Goal: Task Accomplishment & Management: Complete application form

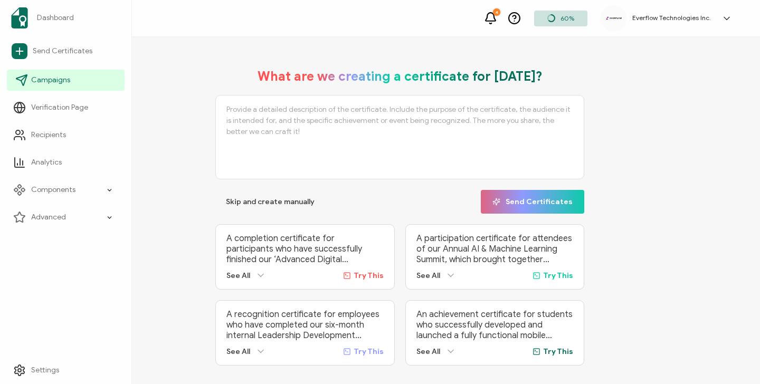
click at [49, 84] on span "Campaigns" at bounding box center [50, 80] width 39 height 11
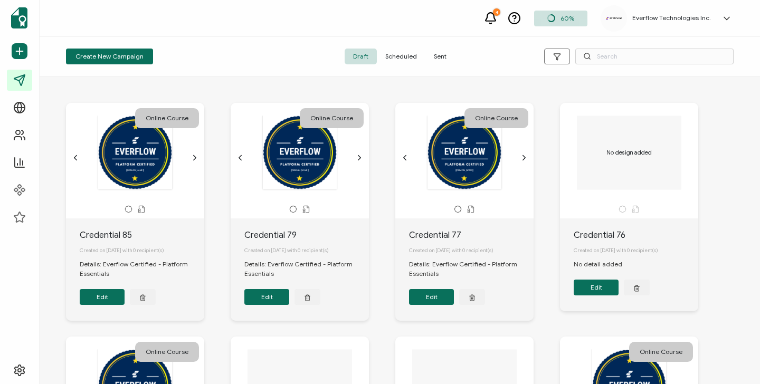
click at [436, 56] on span "Sent" at bounding box center [441, 57] width 30 height 16
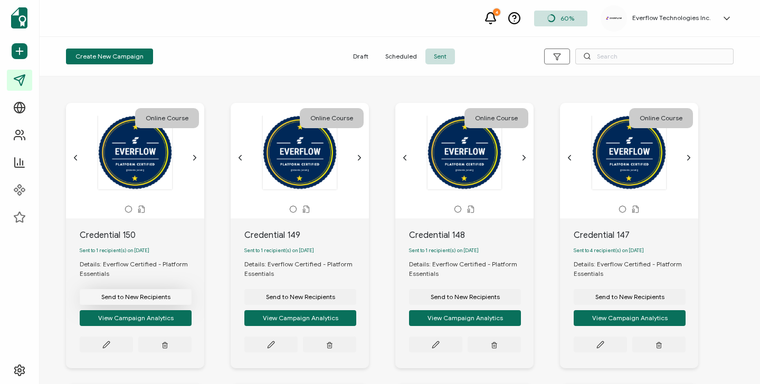
click at [126, 295] on button "Send to New Recipients" at bounding box center [136, 297] width 112 height 16
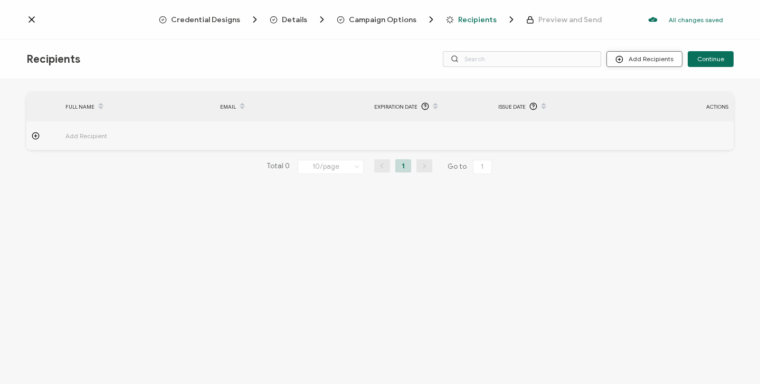
click at [646, 59] on button "Add Recipients" at bounding box center [645, 59] width 76 height 16
click at [637, 98] on li "Import From Recipients" at bounding box center [659, 105] width 99 height 17
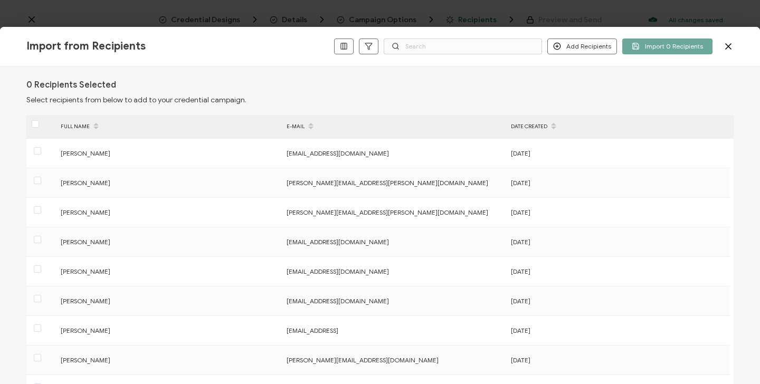
click at [588, 54] on div "Import from Recipients Add Recipients Add a Single Recipient Import 0 Recipients" at bounding box center [380, 47] width 760 height 40
click at [573, 50] on button "Add Recipients" at bounding box center [583, 47] width 70 height 16
click at [576, 86] on span "Add a Single Recipient" at bounding box center [607, 83] width 67 height 8
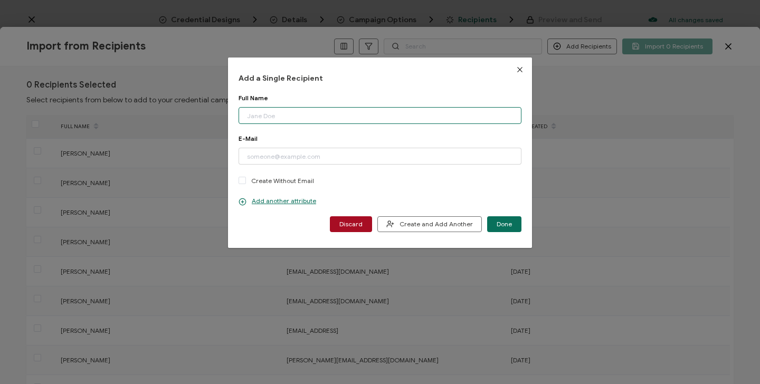
paste input "[PERSON_NAME] Email: [EMAIL_ADDRESS][DOMAIN_NAME]"
drag, startPoint x: 308, startPoint y: 117, endPoint x: 404, endPoint y: 115, distance: 96.1
click at [405, 115] on input "[PERSON_NAME] Email: [EMAIL_ADDRESS][DOMAIN_NAME]" at bounding box center [380, 115] width 283 height 17
type input "[PERSON_NAME]"
click at [344, 97] on div "Full Name" at bounding box center [380, 98] width 283 height 8
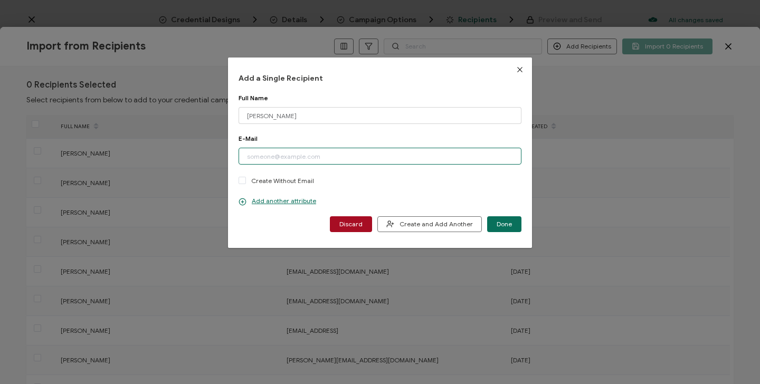
paste input "[EMAIL_ADDRESS][DOMAIN_NAME]"
type input "[EMAIL_ADDRESS][DOMAIN_NAME]"
click at [247, 116] on input "[PERSON_NAME]" at bounding box center [380, 115] width 283 height 17
click at [284, 202] on p "Add another attribute" at bounding box center [278, 201] width 78 height 8
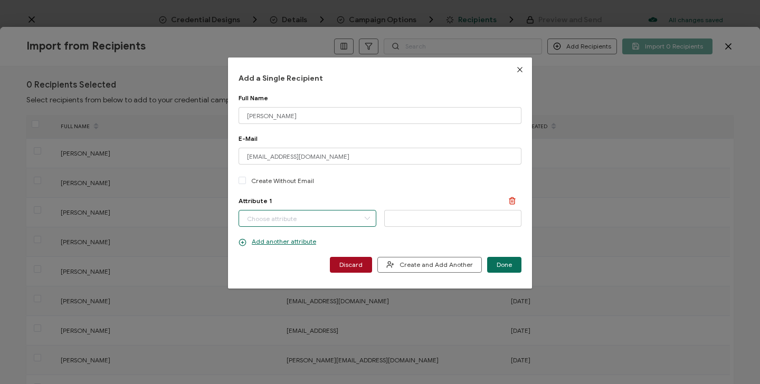
click at [286, 220] on input "dialog" at bounding box center [308, 218] width 138 height 17
click at [284, 246] on span "Completion Date" at bounding box center [272, 246] width 50 height 18
type input "Completion Date"
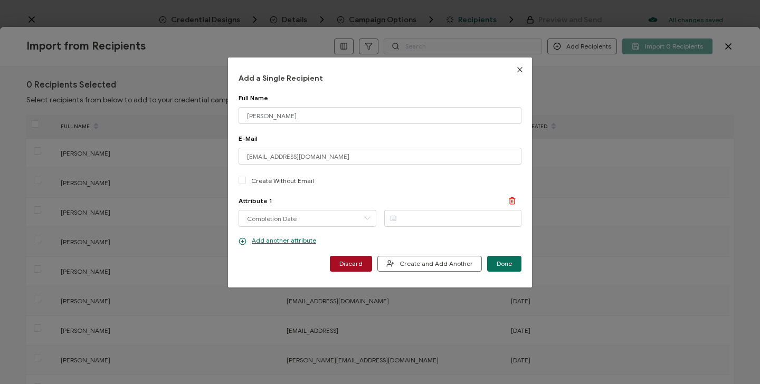
click at [392, 219] on icon "dialog" at bounding box center [393, 218] width 13 height 16
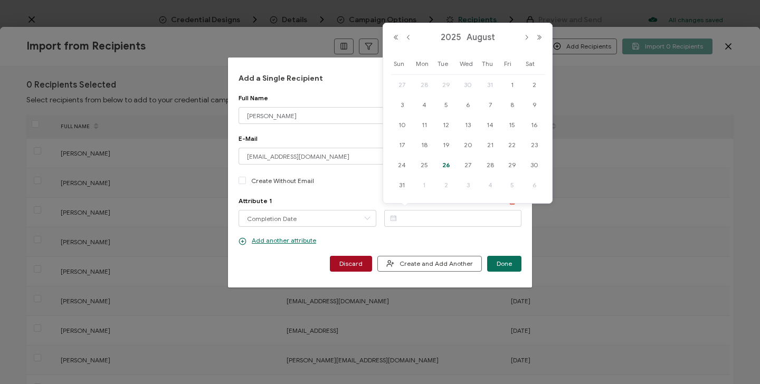
click at [449, 164] on span "26" at bounding box center [446, 165] width 13 height 13
type input "[DATE]"
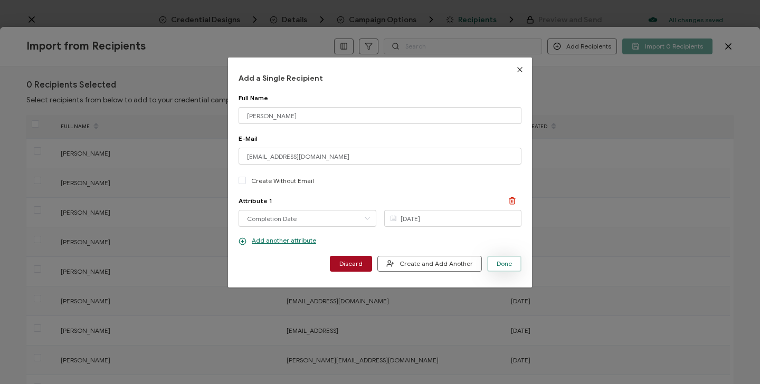
click at [511, 267] on button "Done" at bounding box center [504, 264] width 34 height 16
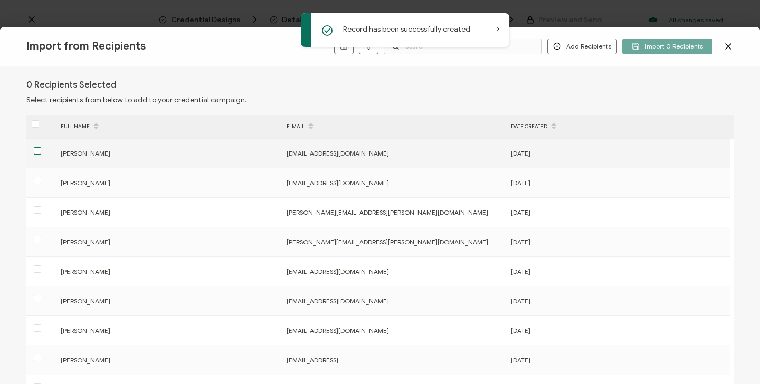
click at [36, 152] on span at bounding box center [37, 150] width 7 height 7
click at [41, 147] on input "checkbox" at bounding box center [41, 147] width 0 height 0
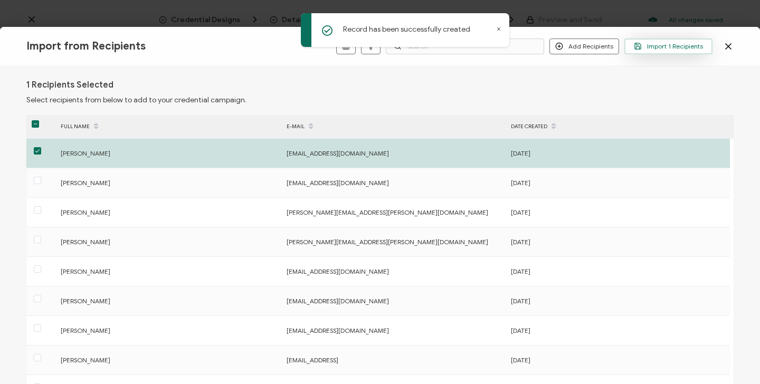
click at [658, 45] on span "Import 1 Recipients" at bounding box center [668, 46] width 69 height 8
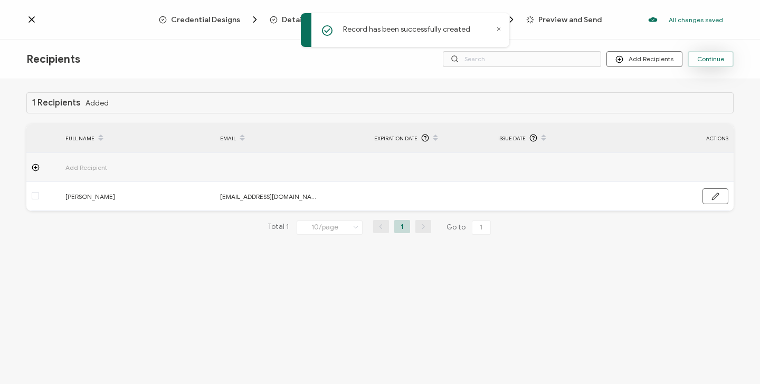
click at [707, 62] on span "Continue" at bounding box center [711, 59] width 27 height 6
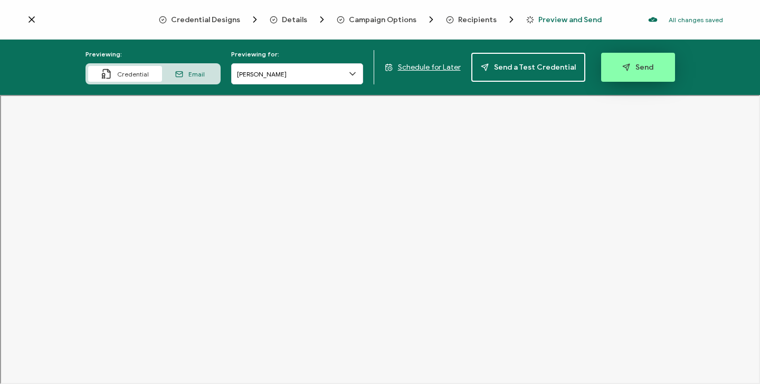
click at [643, 61] on button "Send" at bounding box center [638, 67] width 74 height 29
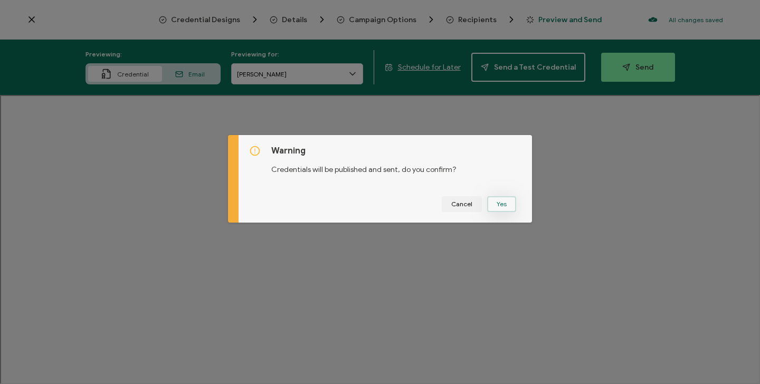
click at [505, 204] on button "Yes" at bounding box center [501, 204] width 29 height 16
